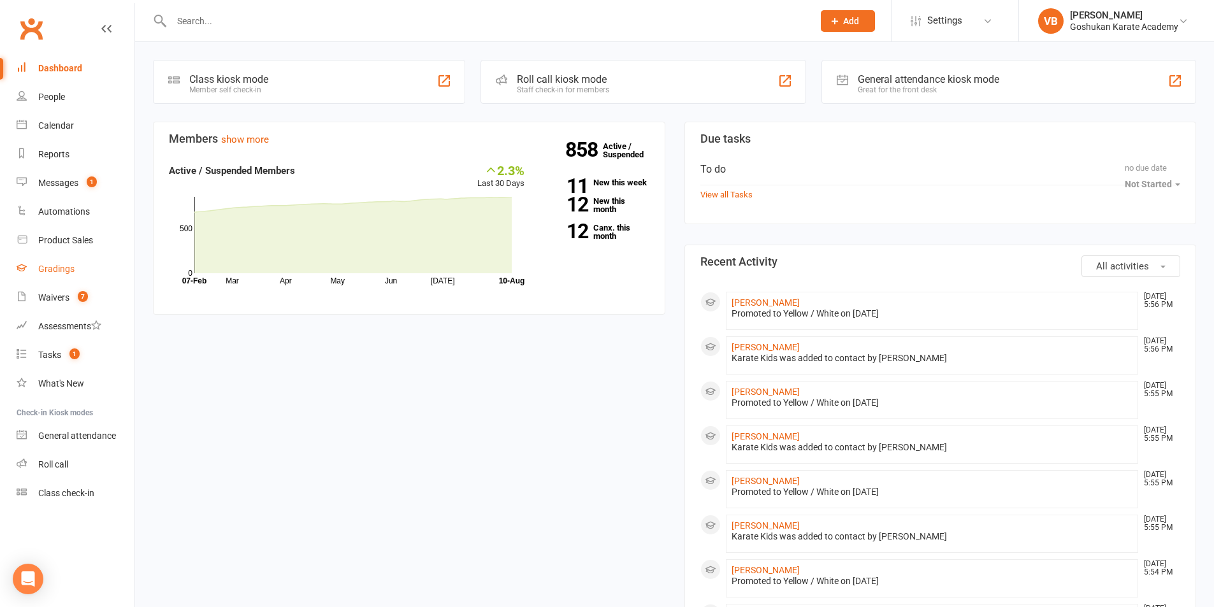
click at [68, 268] on div "Gradings" at bounding box center [56, 269] width 36 height 10
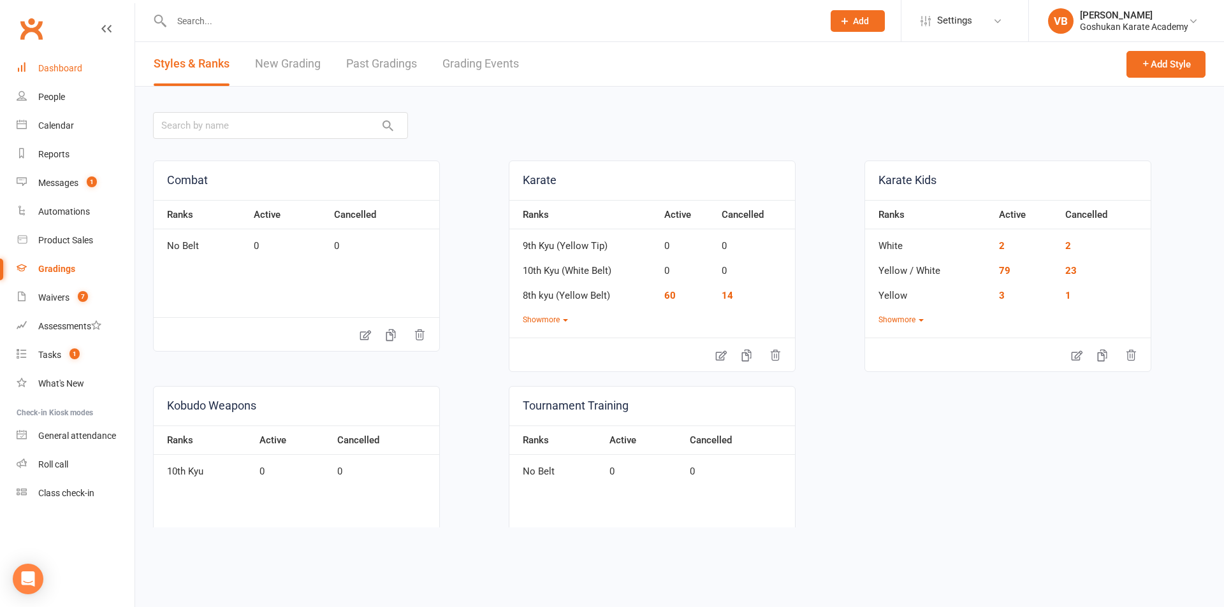
click at [61, 71] on div "Dashboard" at bounding box center [60, 68] width 44 height 10
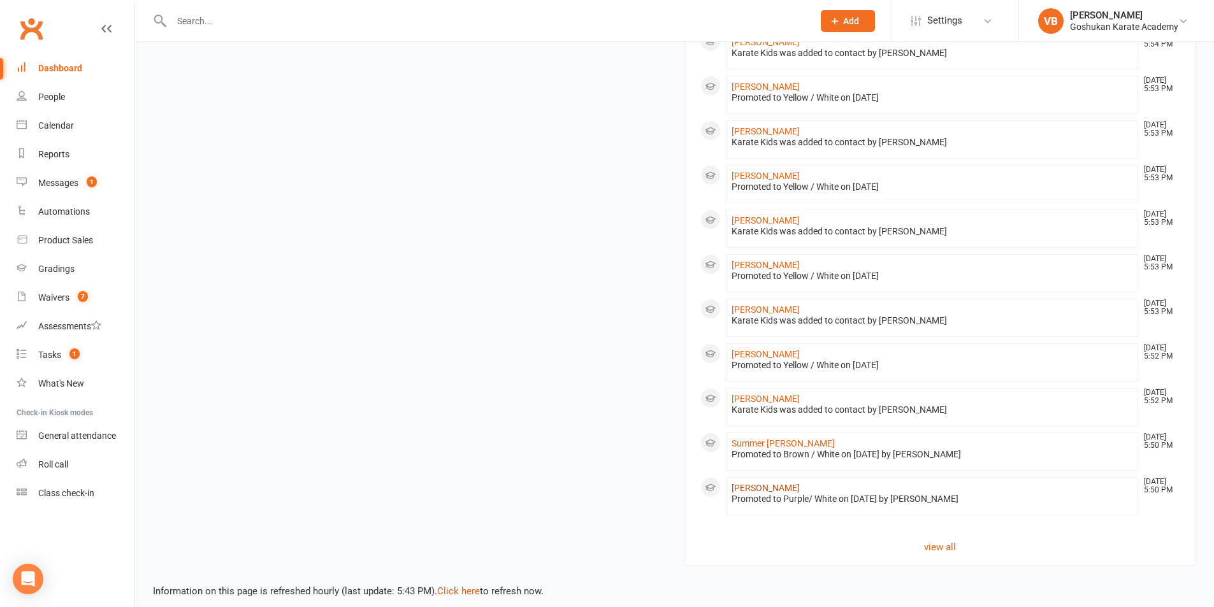
scroll to position [672, 0]
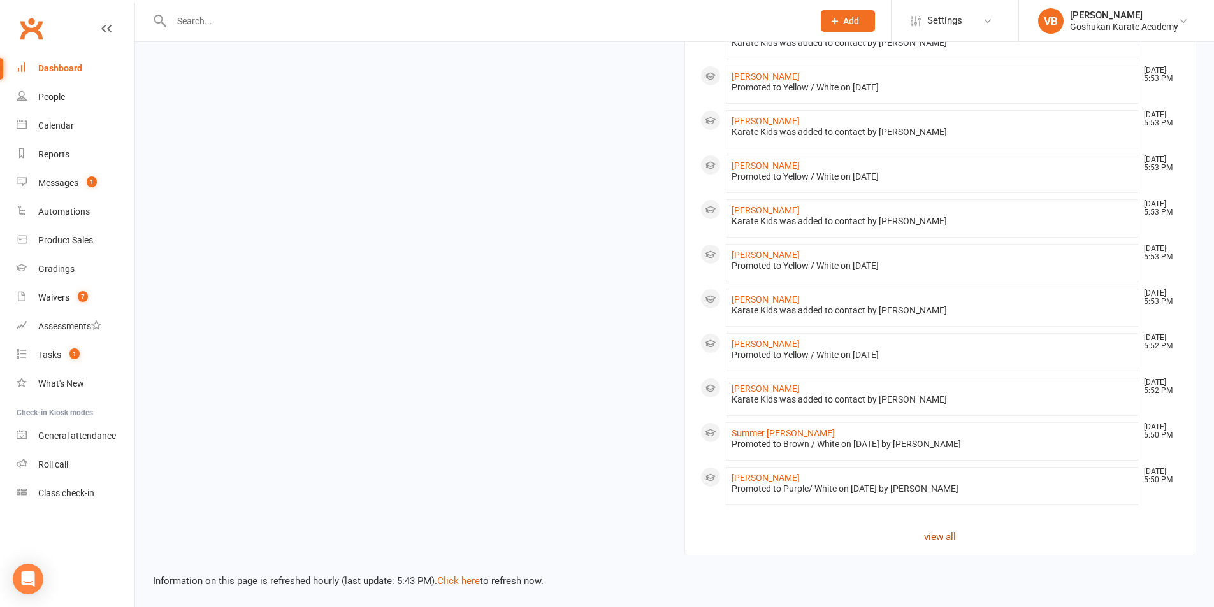
click at [941, 534] on link "view all" at bounding box center [941, 537] width 481 height 15
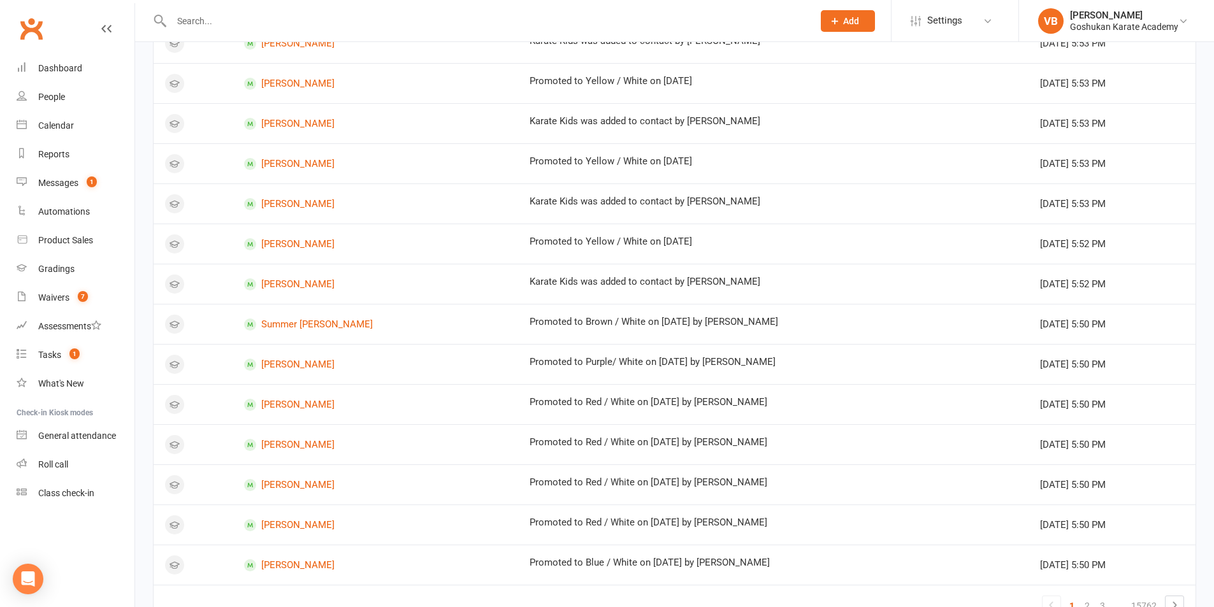
scroll to position [629, 0]
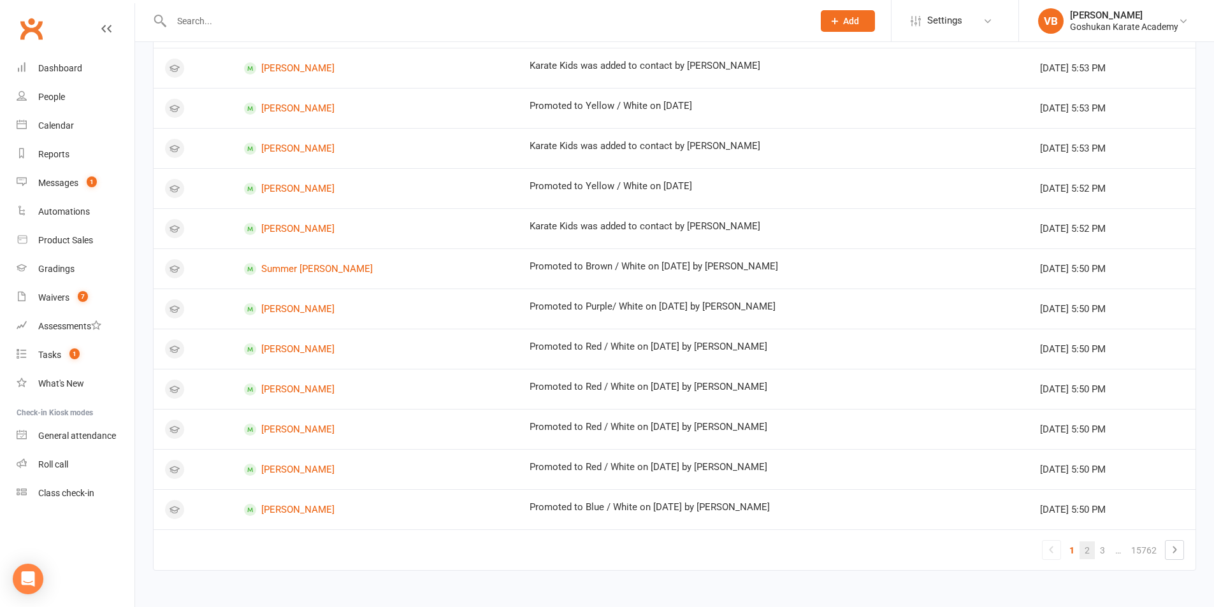
click at [1084, 548] on link "2" at bounding box center [1087, 551] width 15 height 18
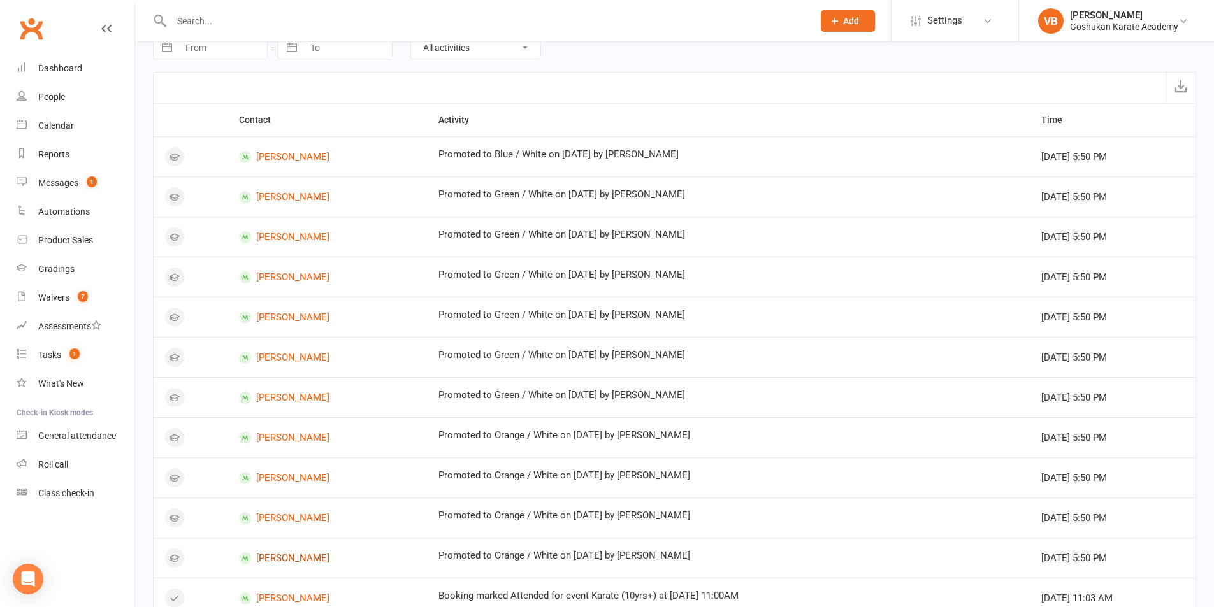
scroll to position [0, 0]
